Goal: Use online tool/utility: Utilize a website feature to perform a specific function

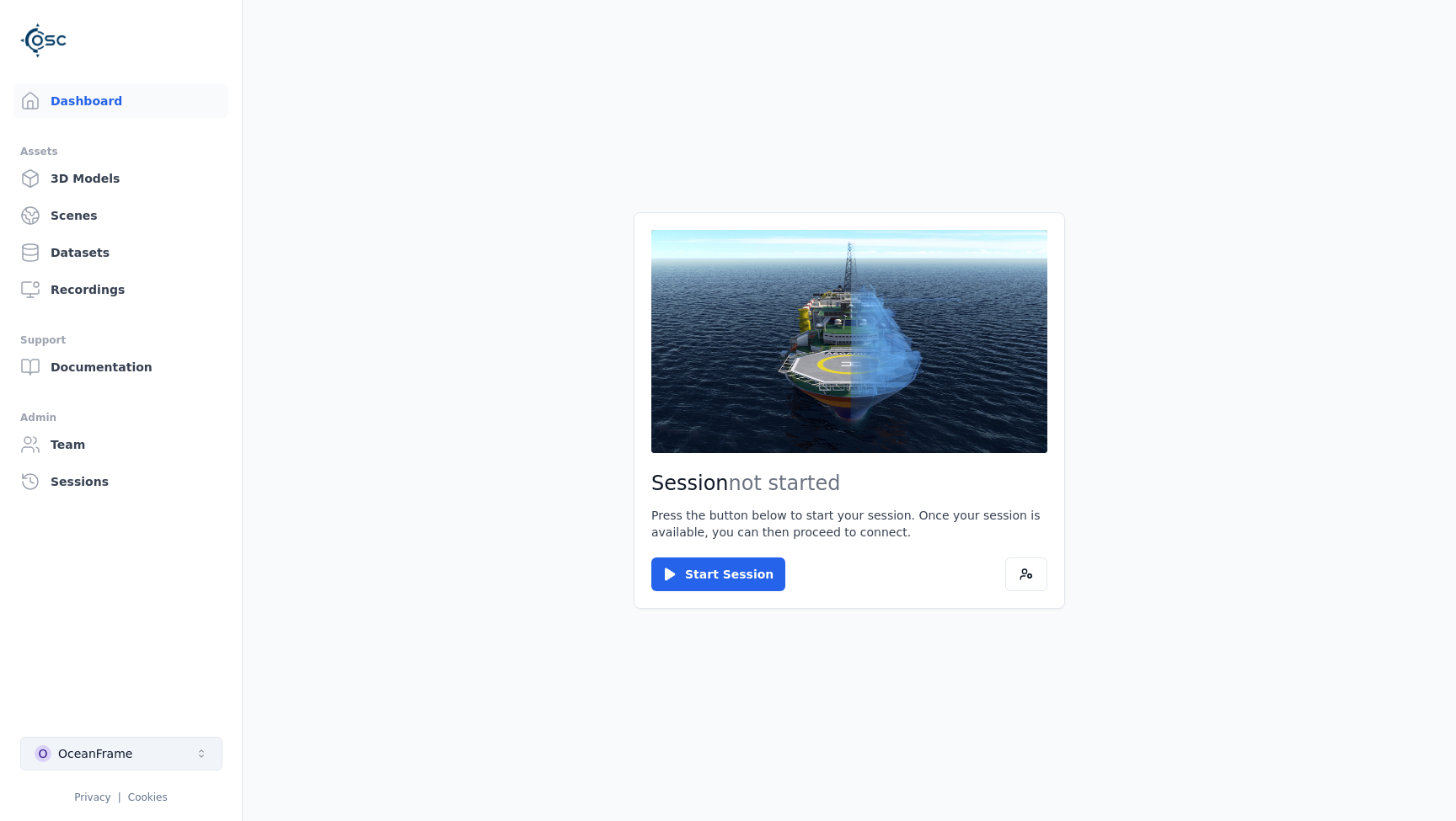
click at [142, 762] on button "O OceanFrame" at bounding box center [121, 754] width 203 height 34
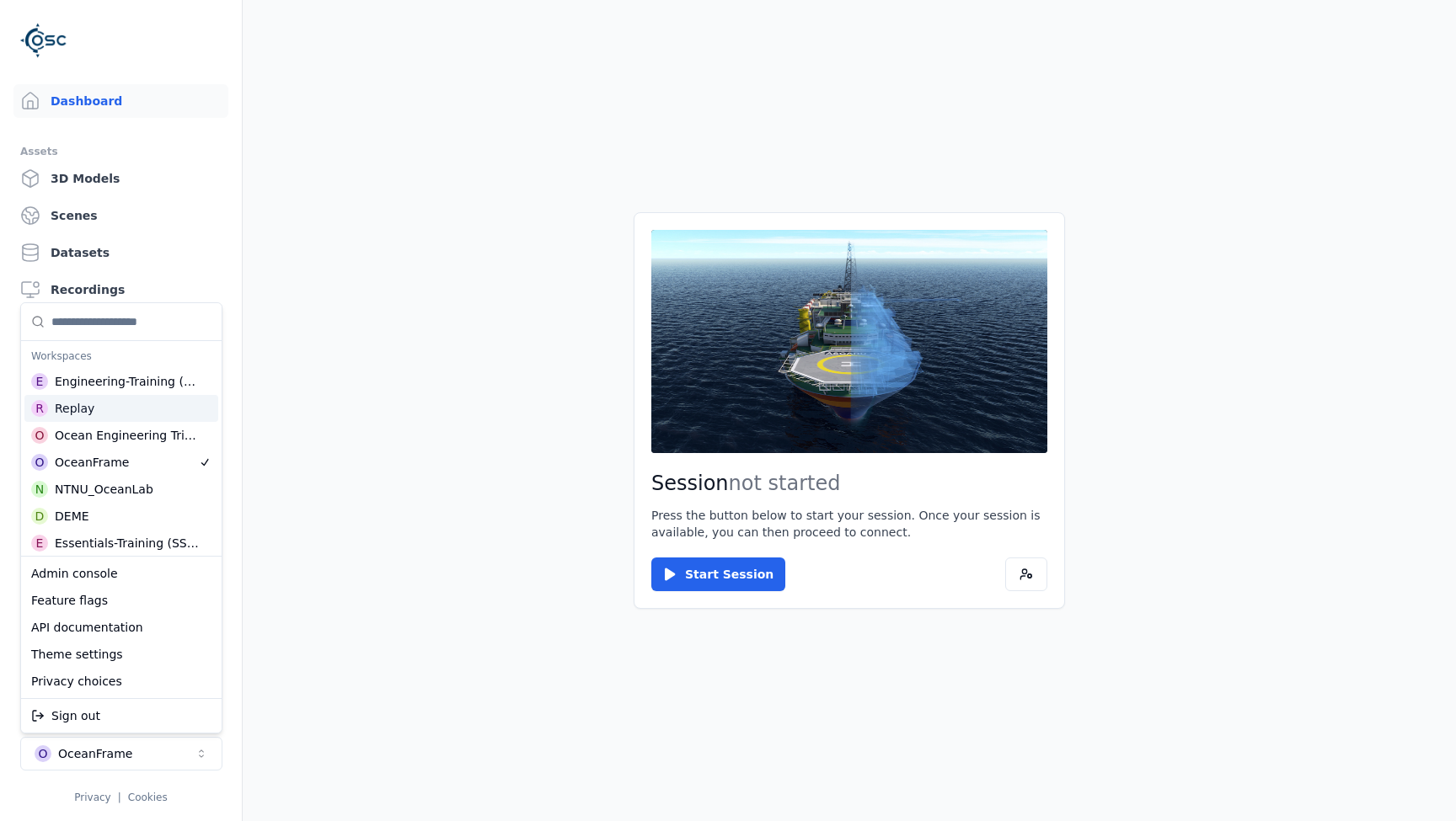
click at [75, 404] on div "Replay" at bounding box center [74, 407] width 39 height 17
click at [464, 447] on html "Dashboard Assets 3D Models Scenes Datasets Recordings Support Documentation Adm…" at bounding box center [728, 410] width 1456 height 821
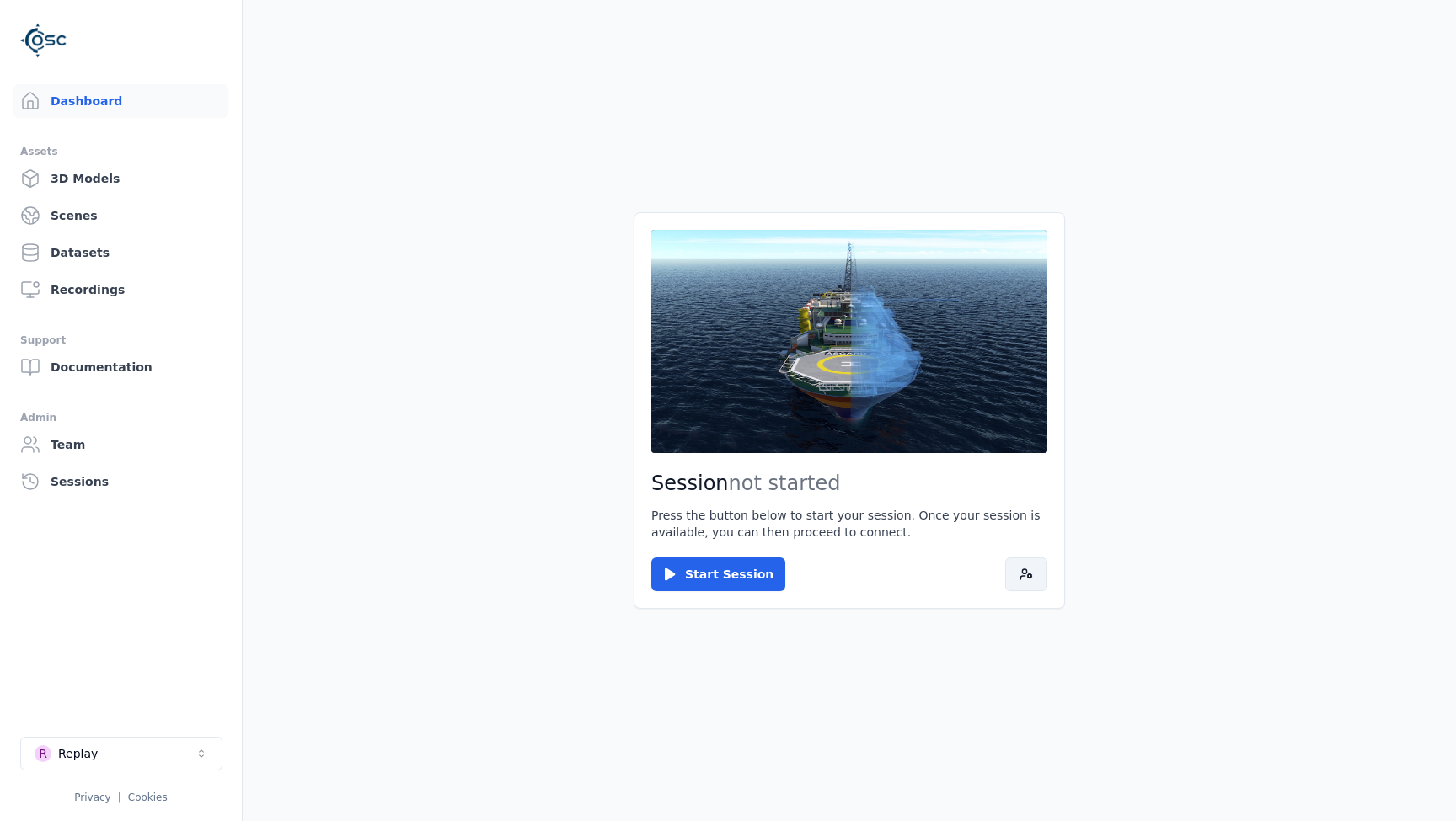
click at [1029, 574] on circle at bounding box center [1029, 576] width 3 height 3
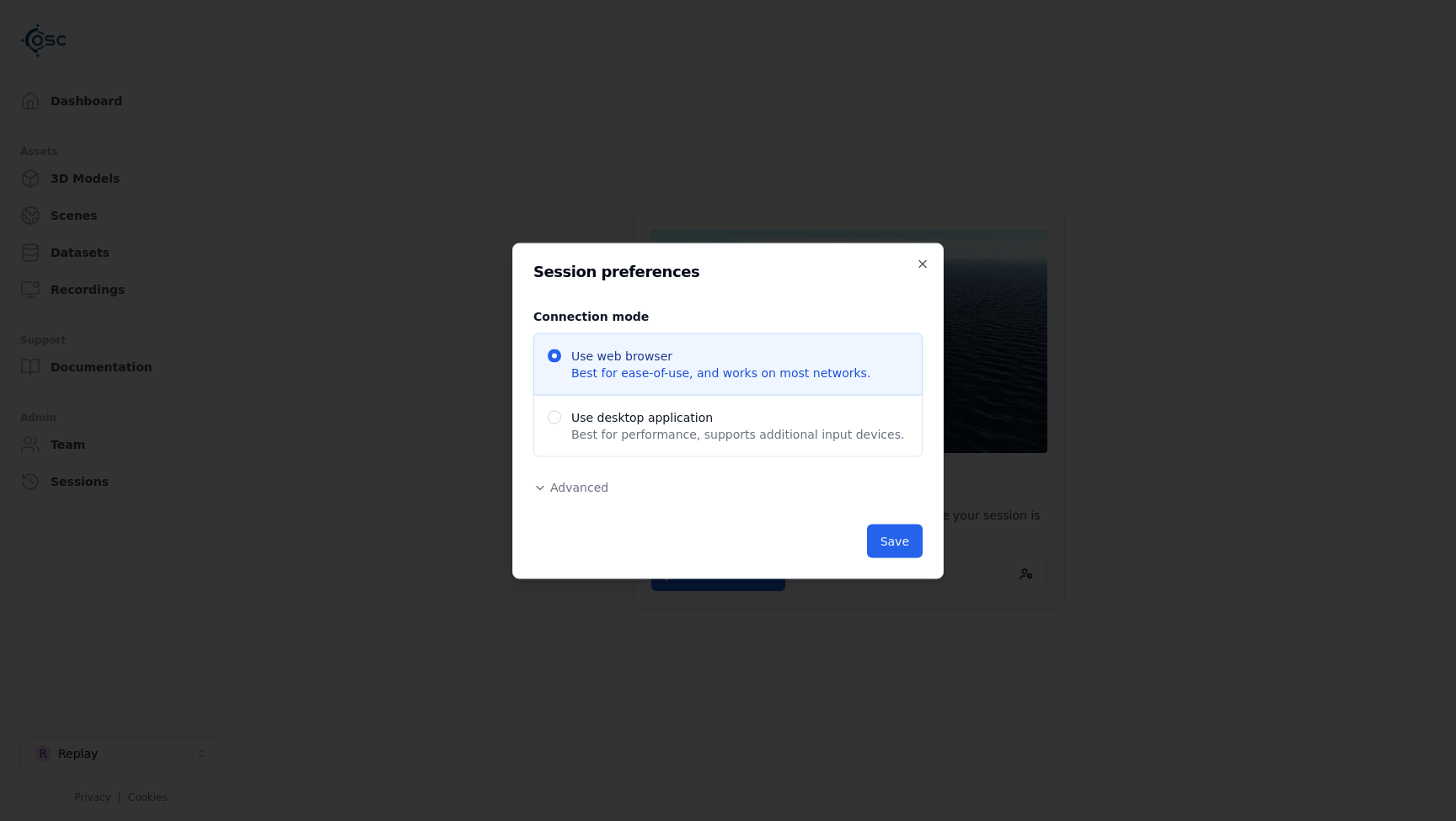
click at [546, 489] on button "Advanced" at bounding box center [571, 486] width 75 height 17
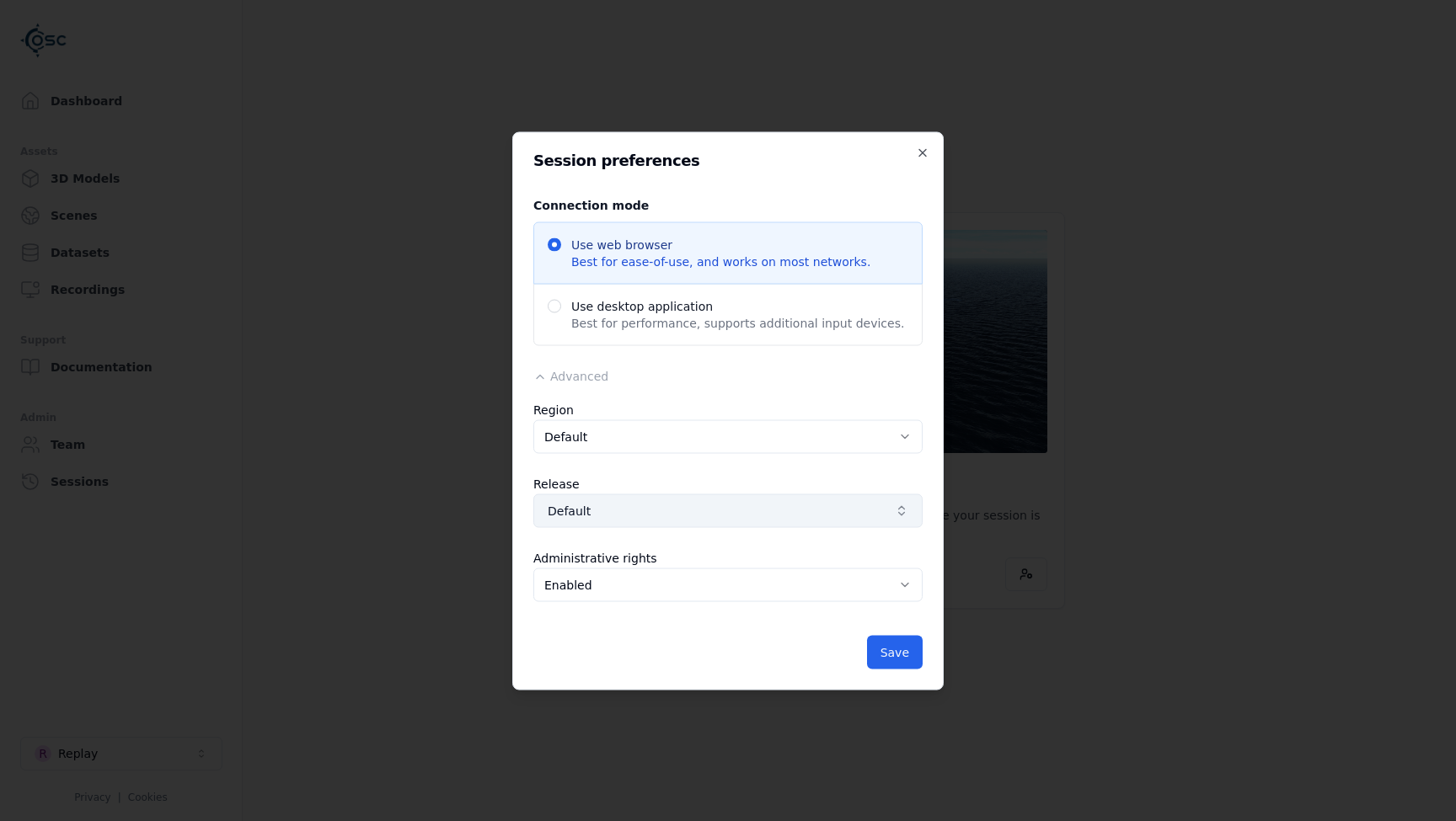
click at [745, 521] on button "Default" at bounding box center [728, 510] width 389 height 34
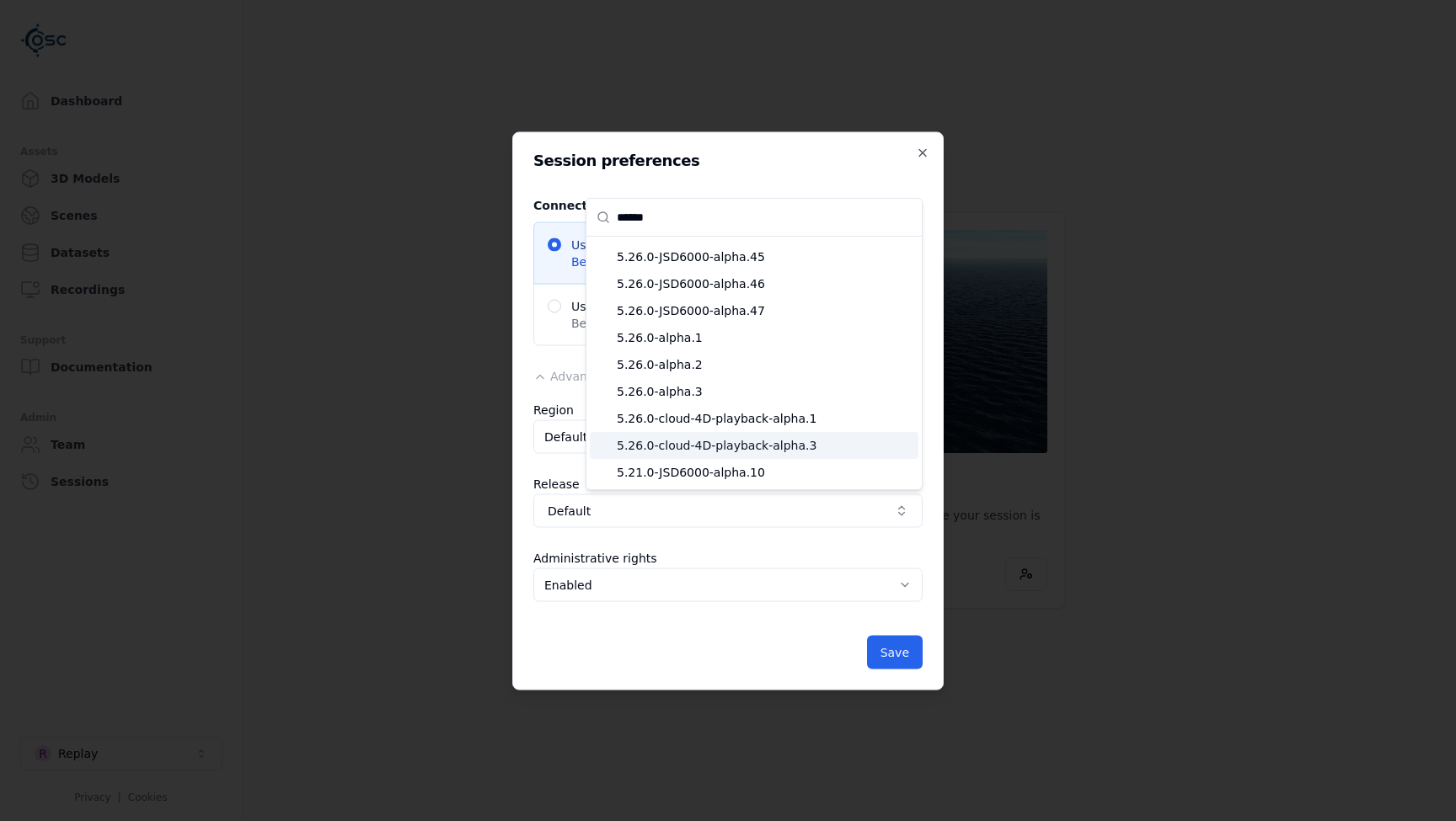
scroll to position [482, 0]
type input "******"
click at [750, 445] on span "5.26.0-cloud-4D-playback-alpha.3" at bounding box center [764, 445] width 295 height 17
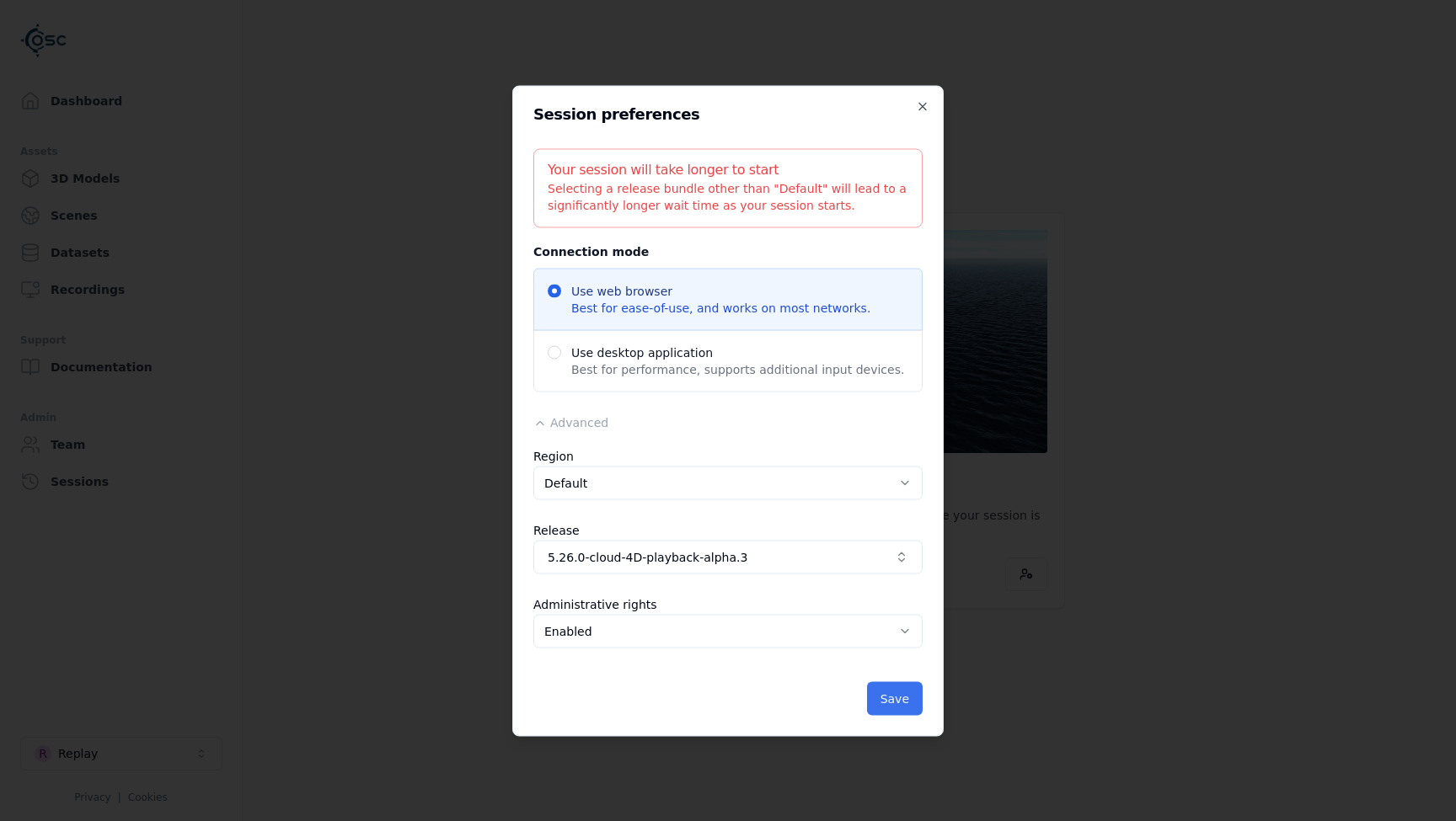
click at [893, 701] on button "Save" at bounding box center [895, 698] width 56 height 34
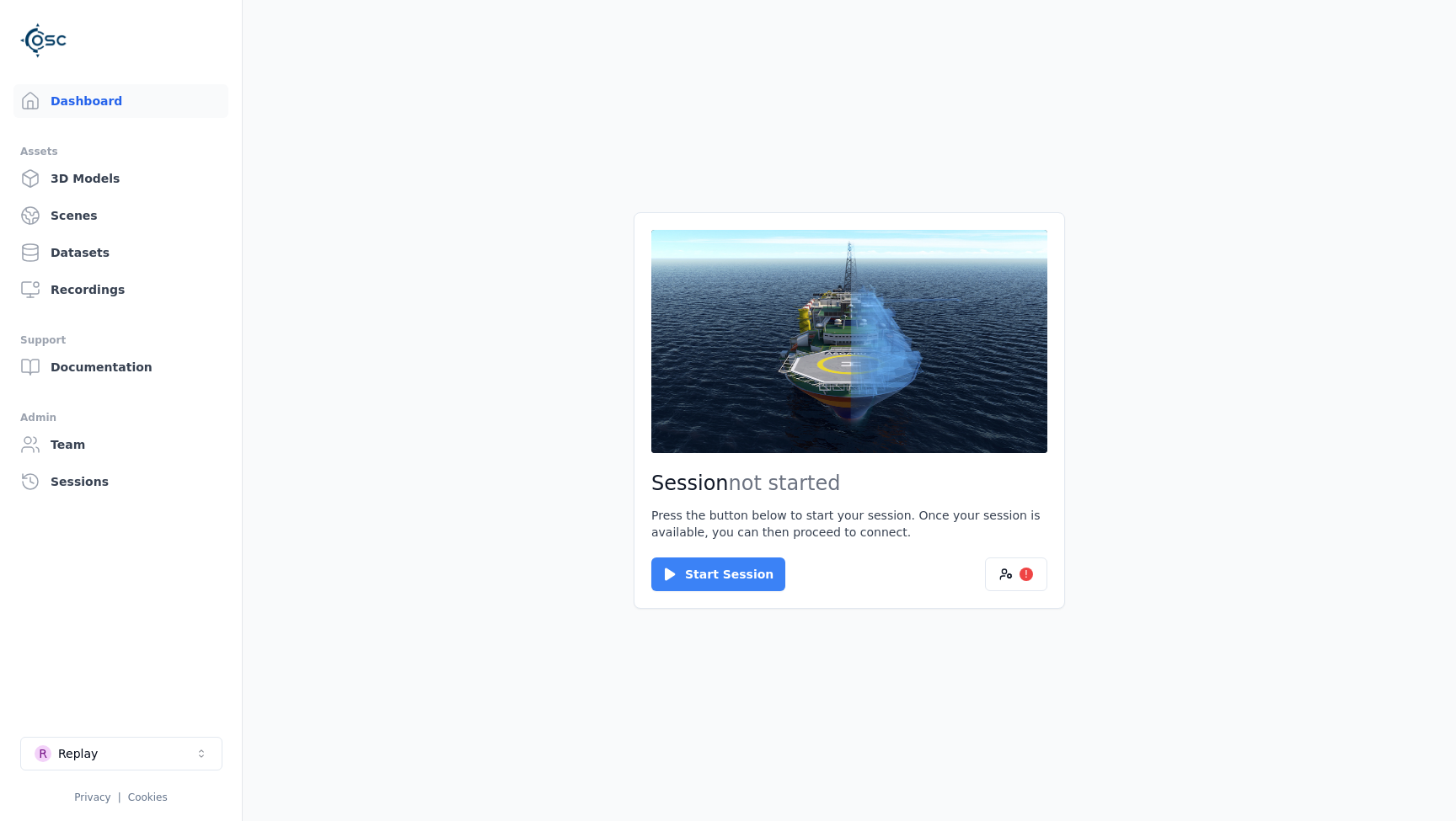
click at [727, 582] on button "Start Session" at bounding box center [718, 574] width 134 height 34
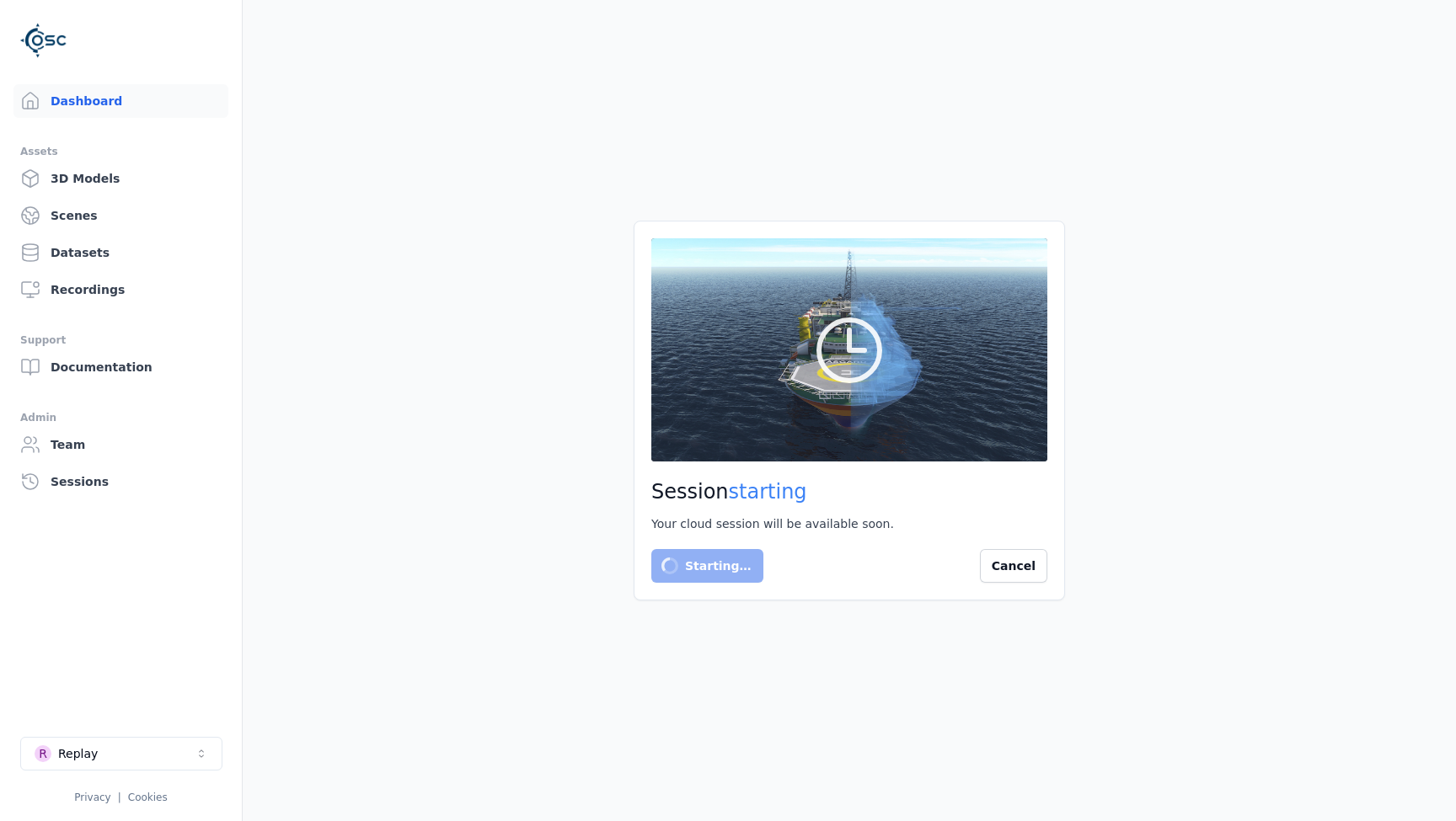
click at [321, 689] on main "Session starting Your cloud session will be available soon. Starting… Cancel" at bounding box center [849, 410] width 1213 height 821
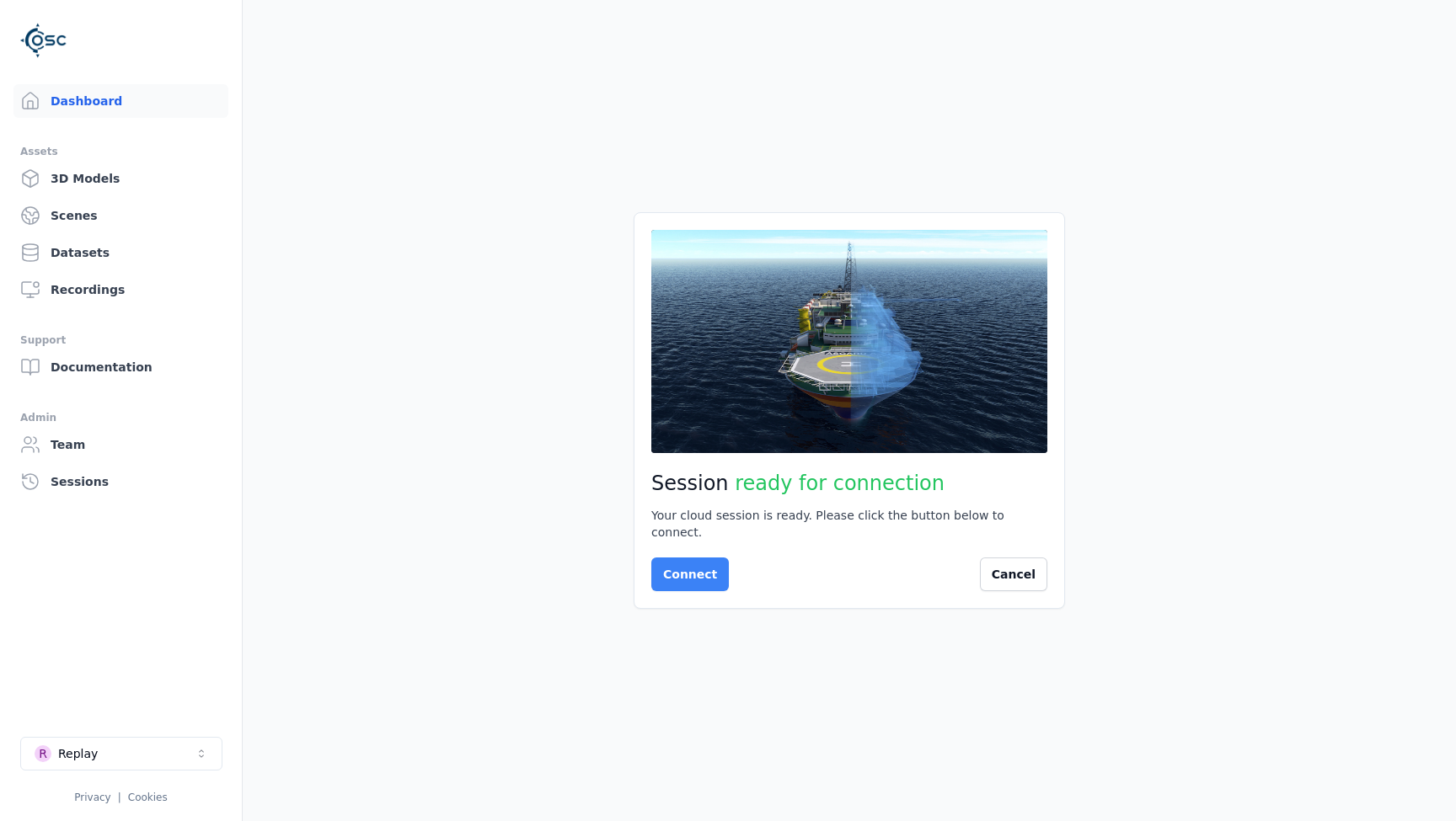
click at [688, 560] on button "Connect" at bounding box center [690, 574] width 78 height 34
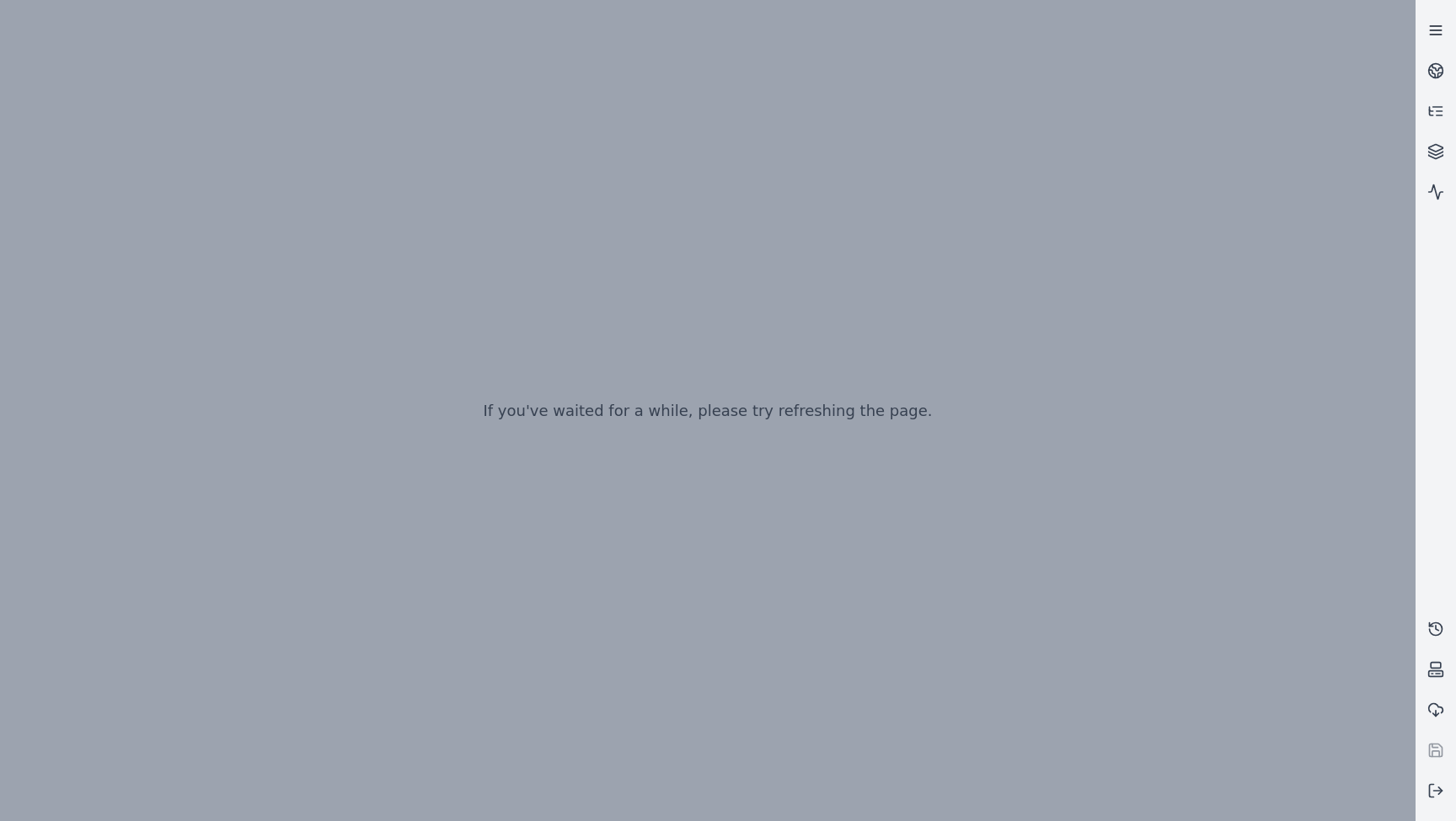
click at [1438, 29] on icon at bounding box center [1435, 30] width 17 height 17
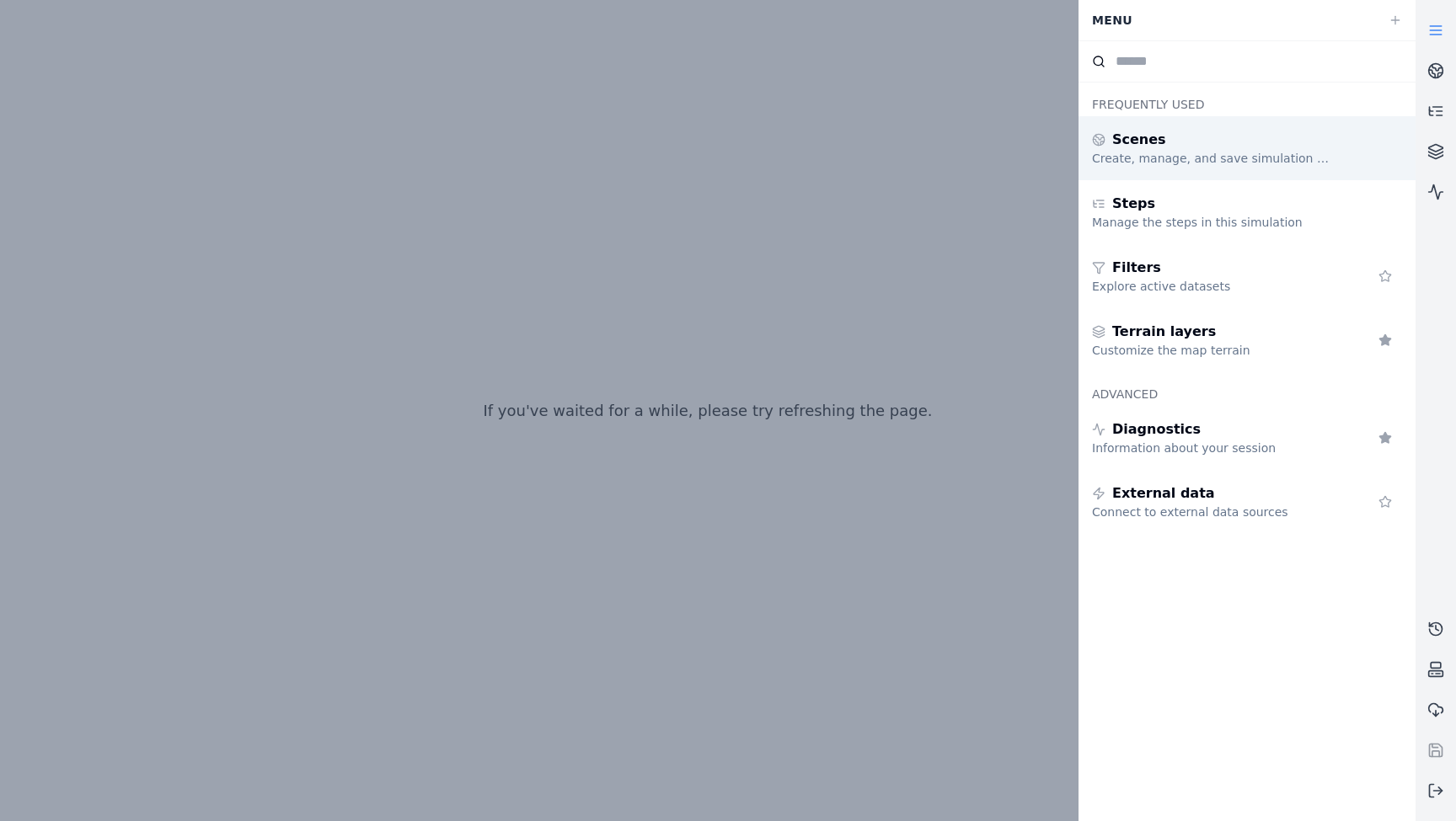
click at [1173, 160] on div "Create, manage, and save simulation scenes" at bounding box center [1213, 158] width 243 height 17
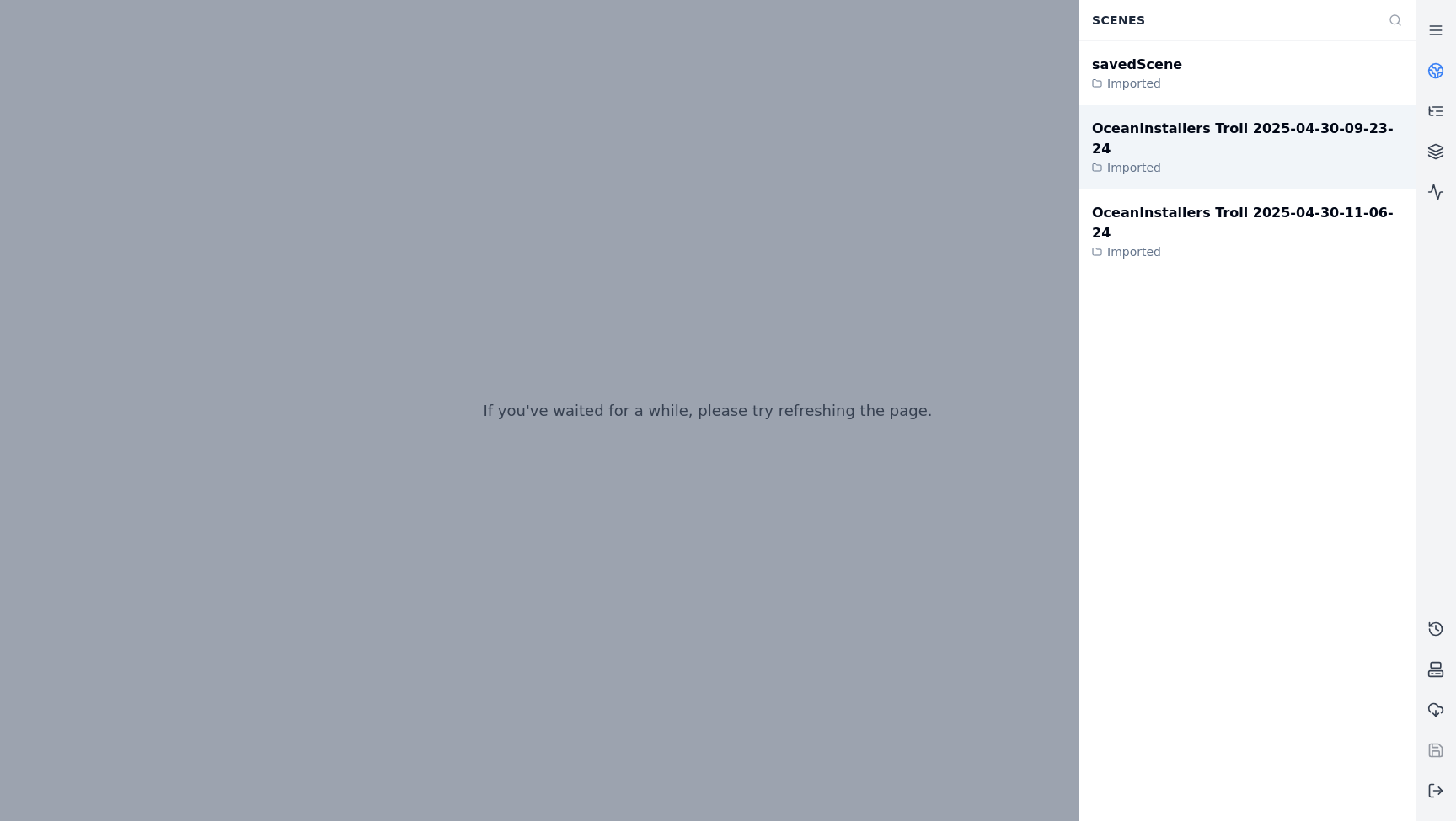
click at [1157, 135] on div "OceanInstallers Troll 2025-04-30-09-23-24" at bounding box center [1247, 139] width 310 height 40
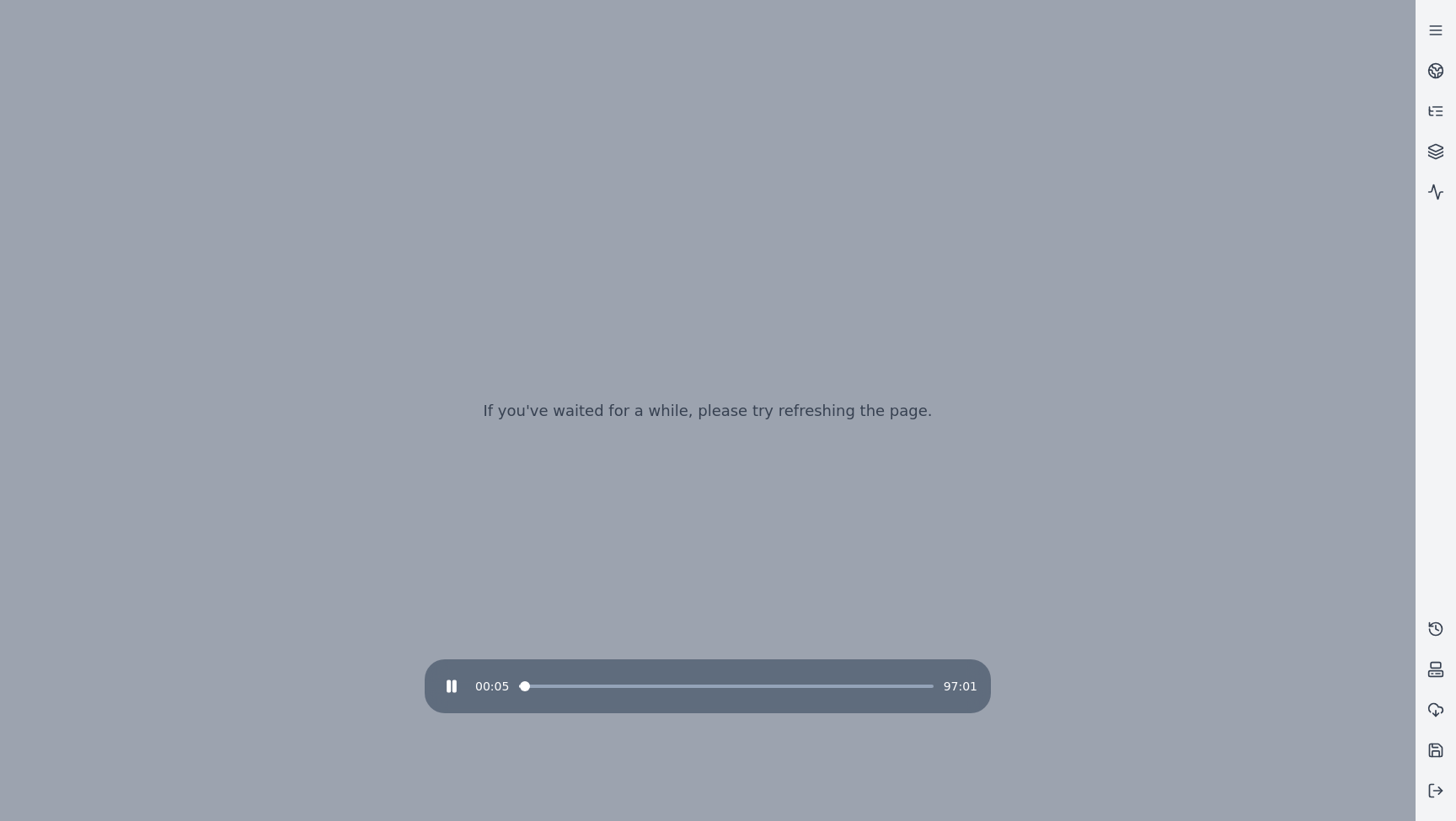
click at [538, 689] on div "00:05 97:01" at bounding box center [708, 686] width 539 height 27
click at [543, 687] on span at bounding box center [548, 687] width 10 height 10
